Goal: Task Accomplishment & Management: Complete application form

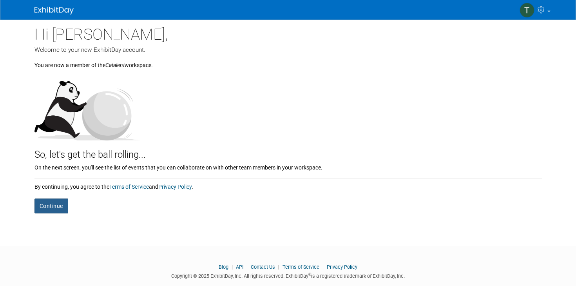
click at [43, 207] on button "Continue" at bounding box center [51, 205] width 34 height 15
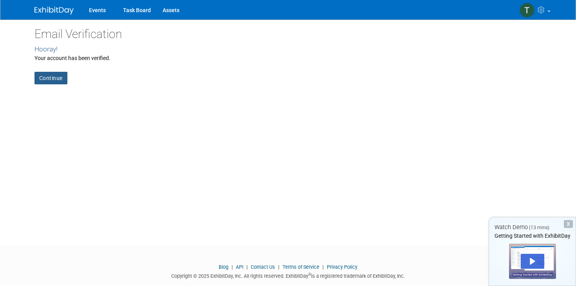
click at [54, 75] on link "Continue" at bounding box center [50, 78] width 33 height 13
